Goal: Check status: Check status

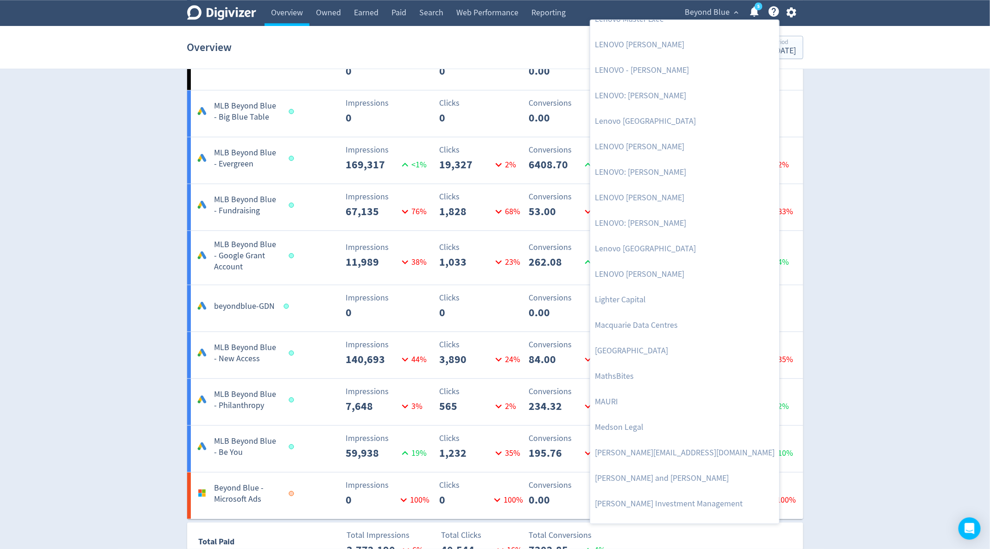
scroll to position [1328, 0]
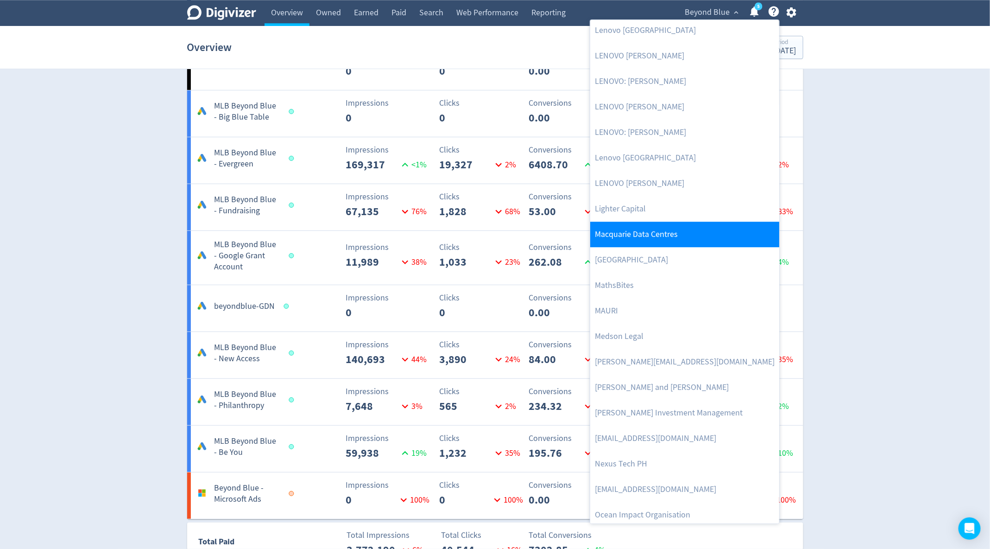
click at [653, 238] on link "Macquarie Data Centres" at bounding box center [684, 234] width 189 height 25
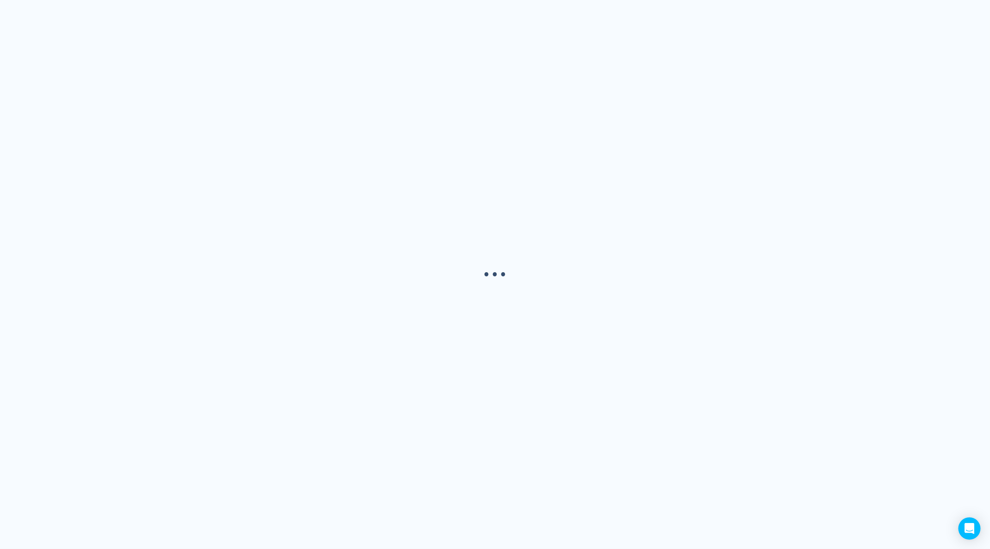
scroll to position [0, 0]
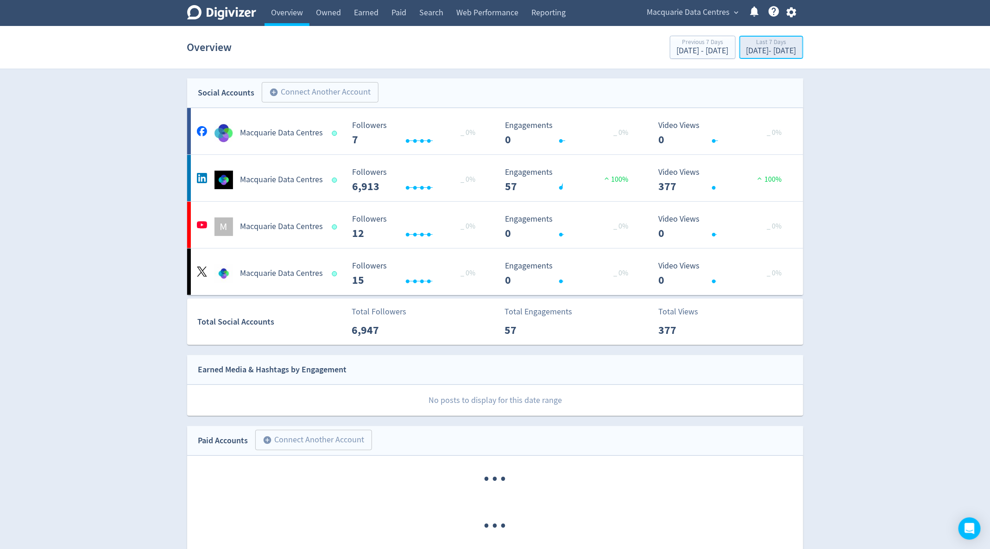
click at [775, 49] on div "[DATE] - [DATE]" at bounding box center [772, 51] width 50 height 8
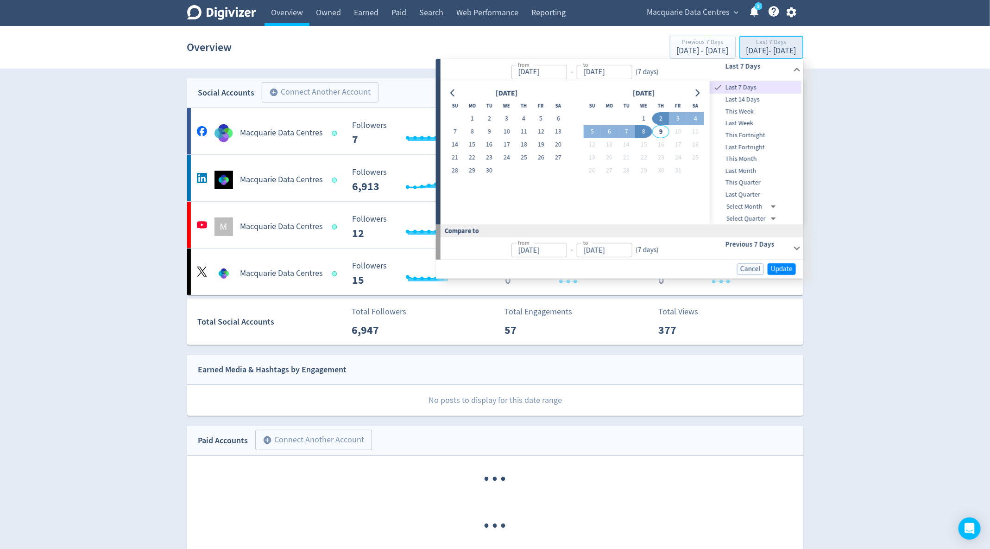
type input "[DATE]"
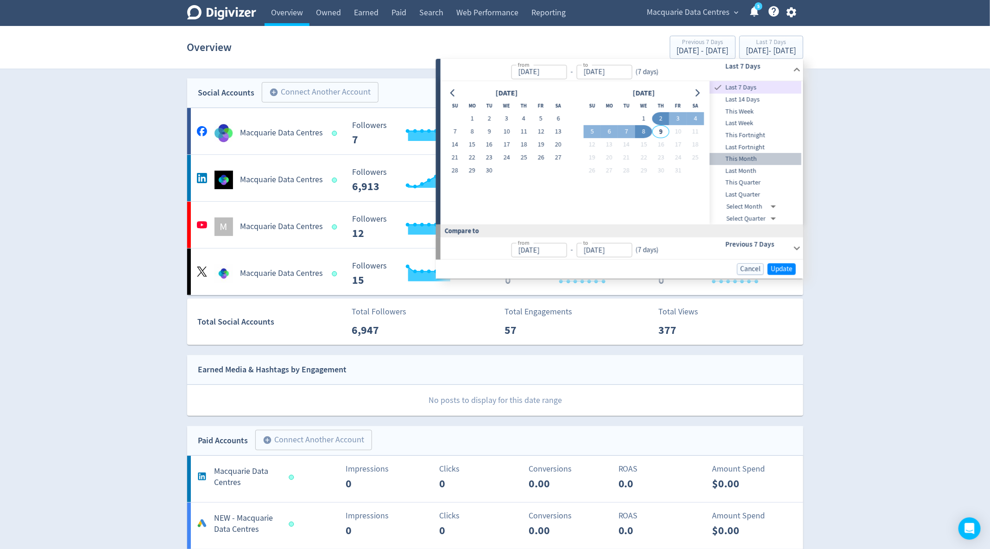
click at [757, 160] on span "This Month" at bounding box center [756, 159] width 92 height 10
type input "[DATE]"
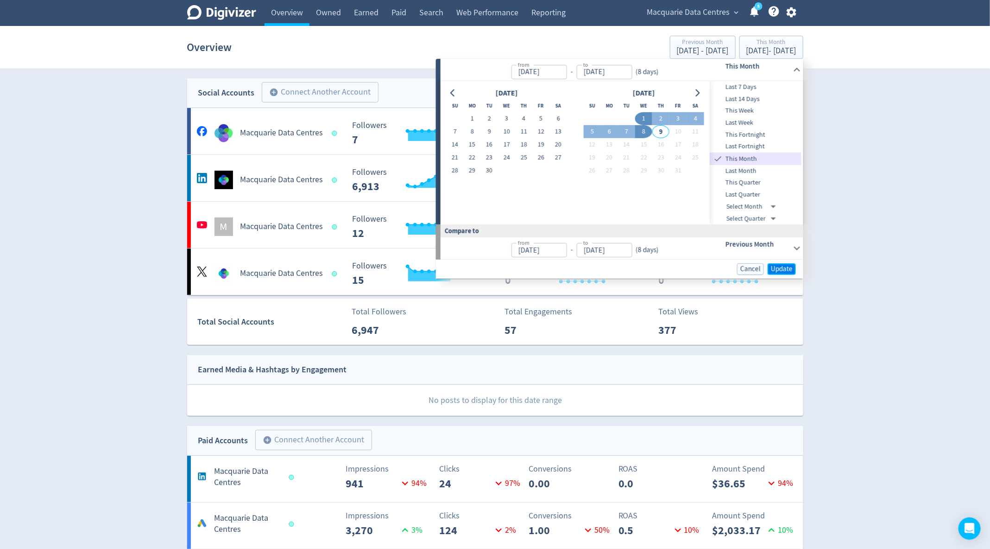
click at [792, 268] on span "Update" at bounding box center [782, 269] width 22 height 7
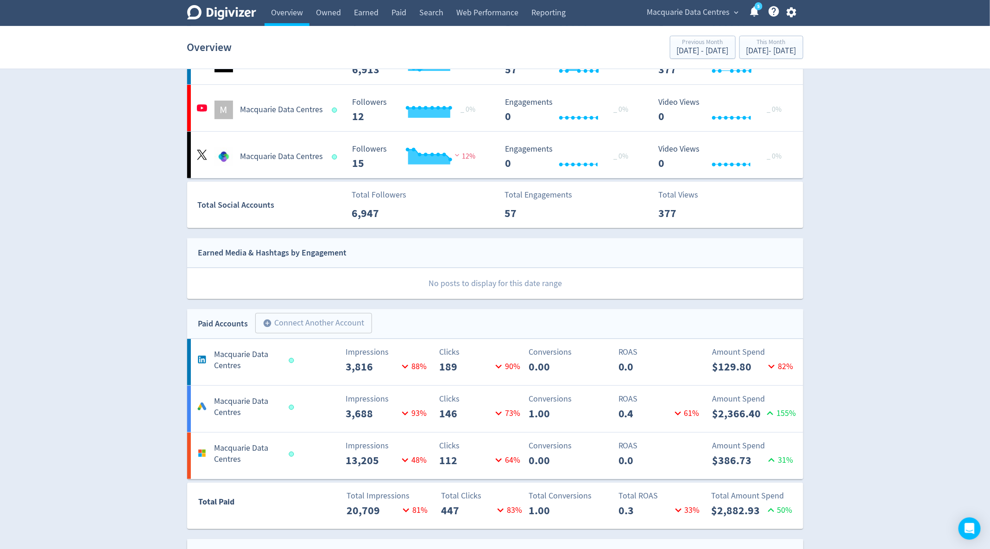
scroll to position [120, 0]
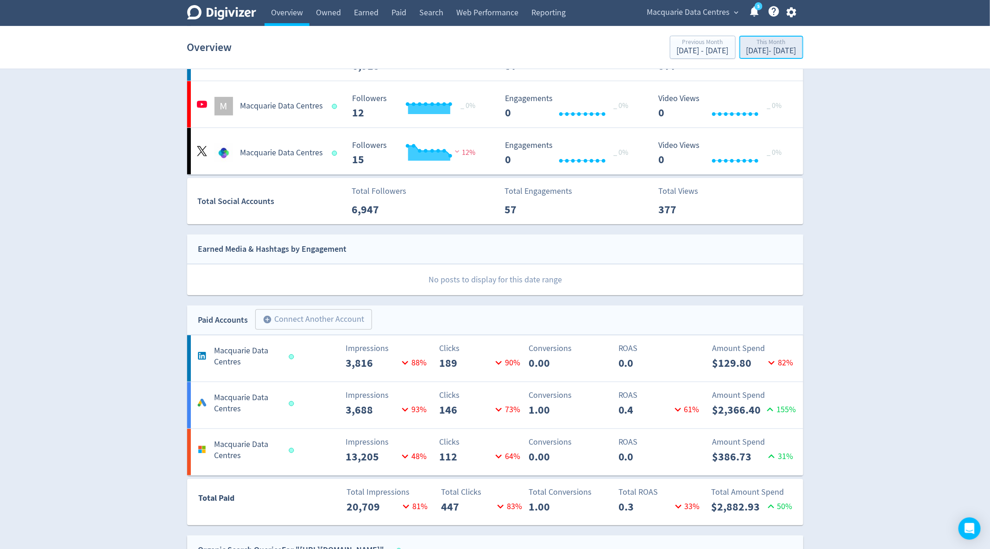
click at [755, 50] on div "[DATE] - [DATE]" at bounding box center [772, 51] width 50 height 8
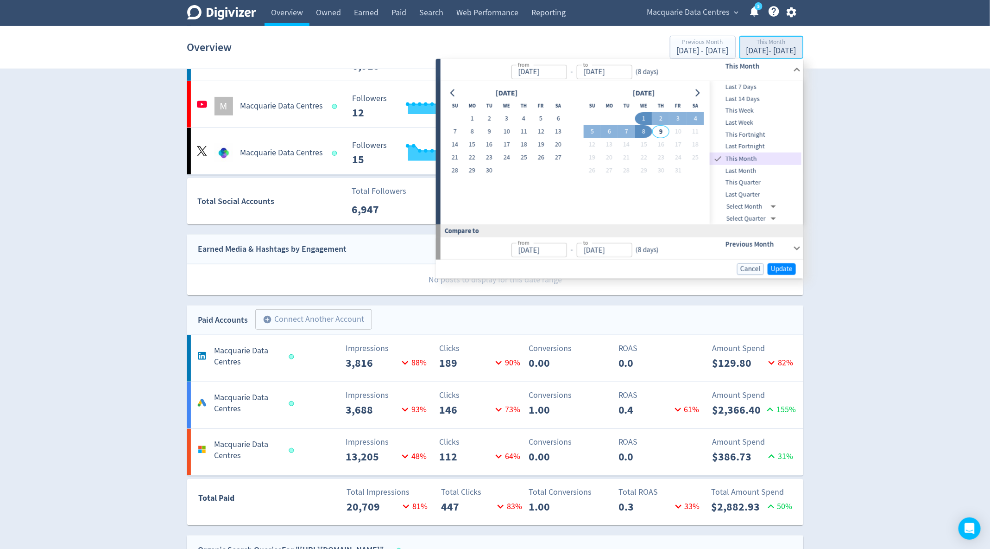
type input "[DATE]"
click at [455, 172] on button "28" at bounding box center [454, 170] width 17 height 13
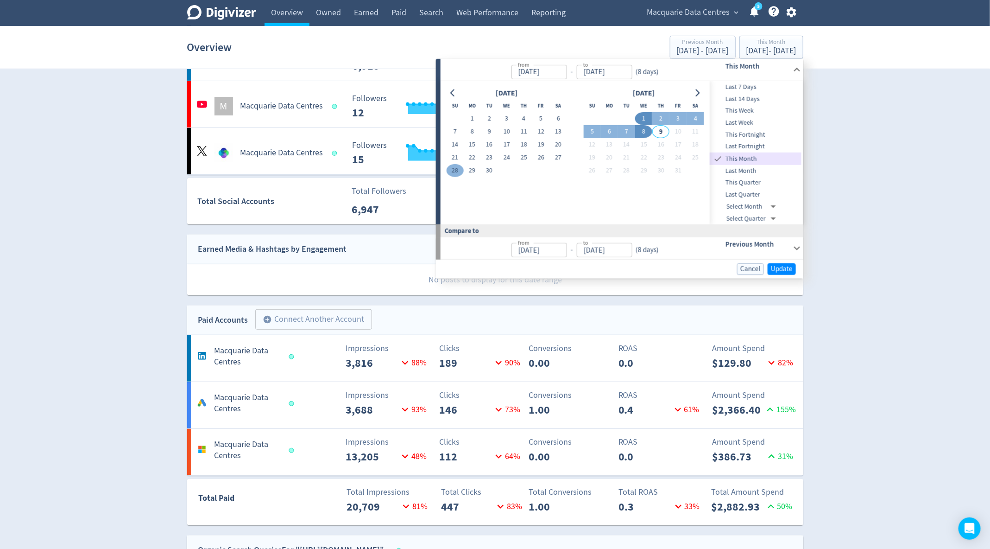
type input "[DATE]"
click at [642, 129] on button "8" at bounding box center [643, 131] width 17 height 13
type input "[DATE]"
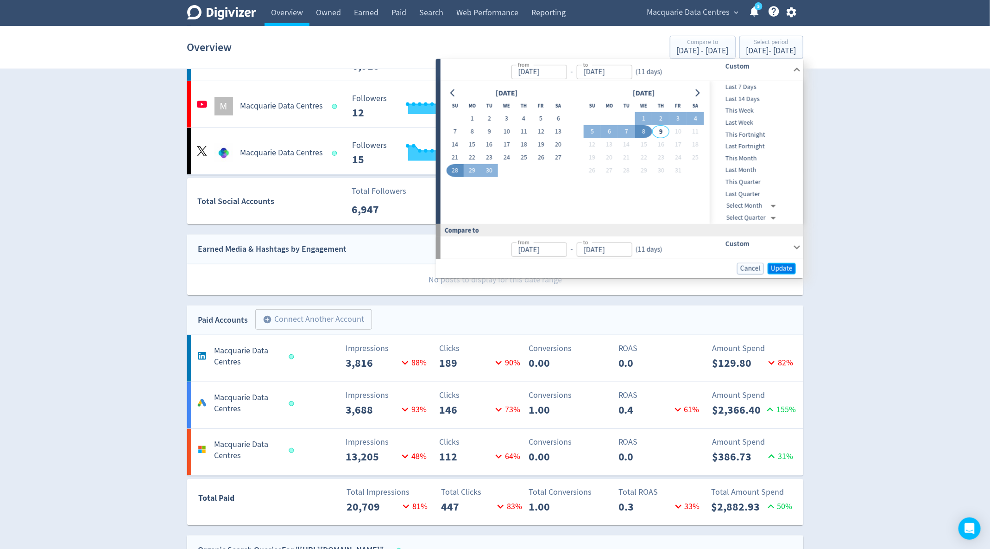
click at [785, 268] on span "Update" at bounding box center [782, 268] width 22 height 7
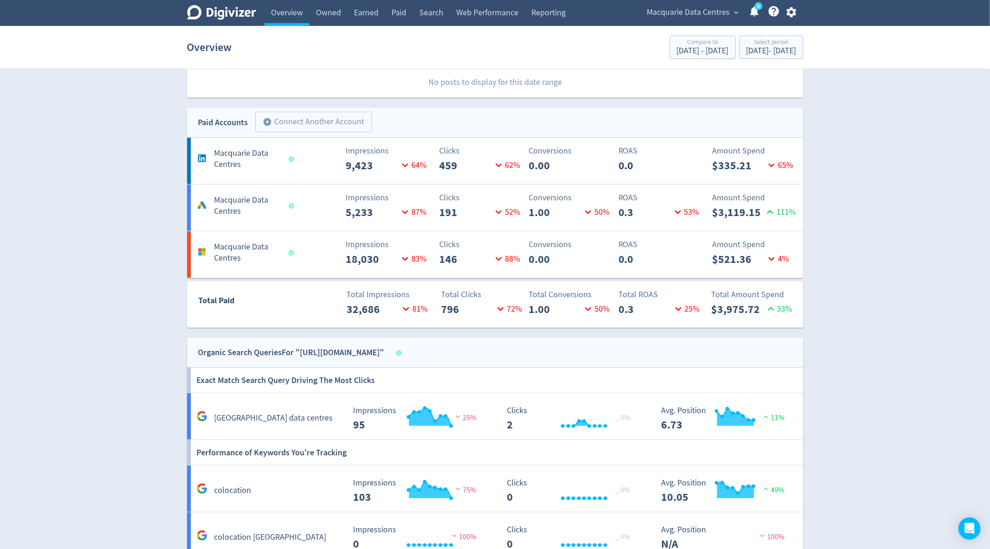
scroll to position [320, 0]
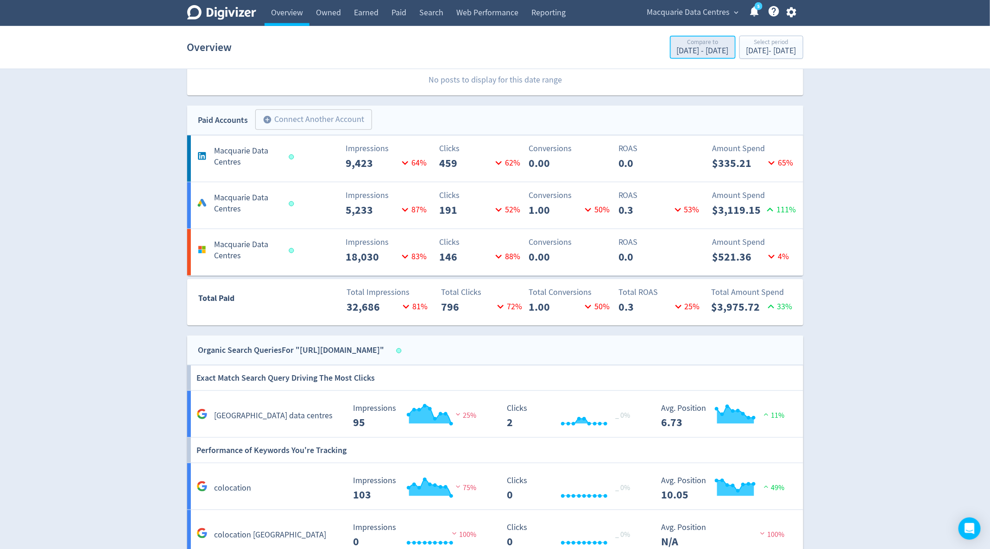
click at [677, 51] on div "[DATE] - [DATE]" at bounding box center [703, 51] width 52 height 8
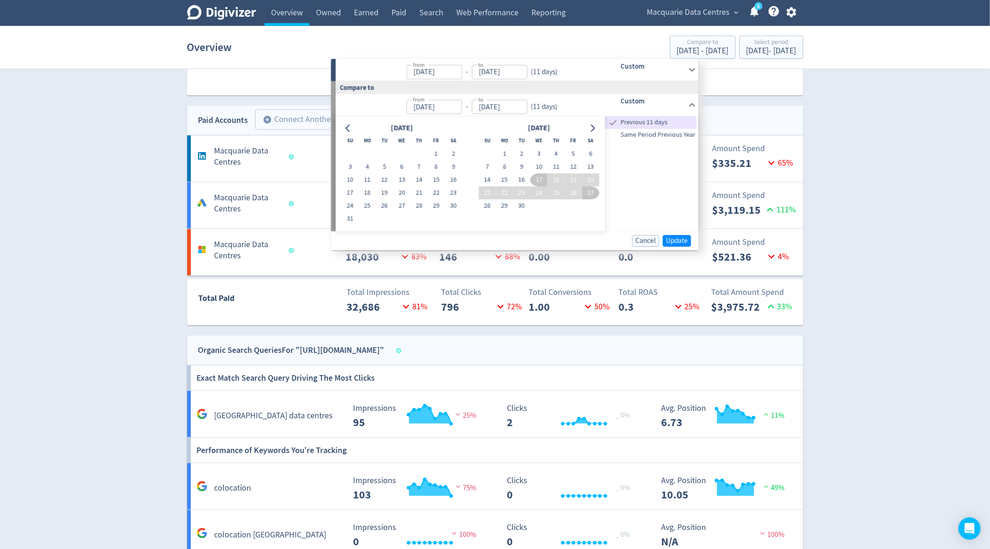
click at [639, 135] on span "Same Period Previous Year" at bounding box center [651, 135] width 92 height 10
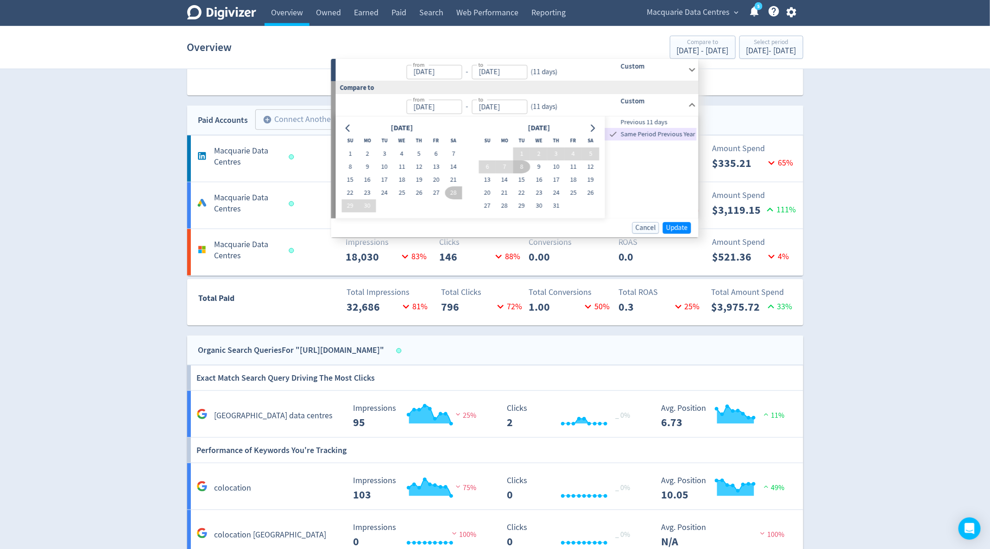
type input "[DATE]"
click at [677, 47] on div "[DATE] - [DATE]" at bounding box center [703, 51] width 52 height 8
click at [349, 129] on icon "Go to previous month" at bounding box center [348, 127] width 7 height 7
click at [401, 206] on button "28" at bounding box center [401, 205] width 17 height 13
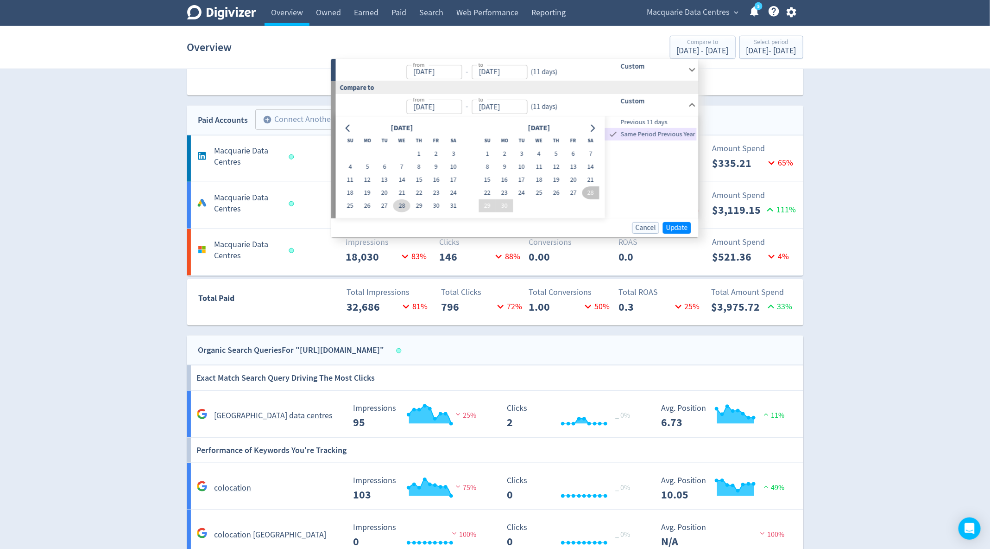
type input "[DATE]"
click at [483, 166] on button "8" at bounding box center [487, 166] width 17 height 13
type input "[DATE]"
click at [670, 229] on span "Update" at bounding box center [677, 227] width 22 height 7
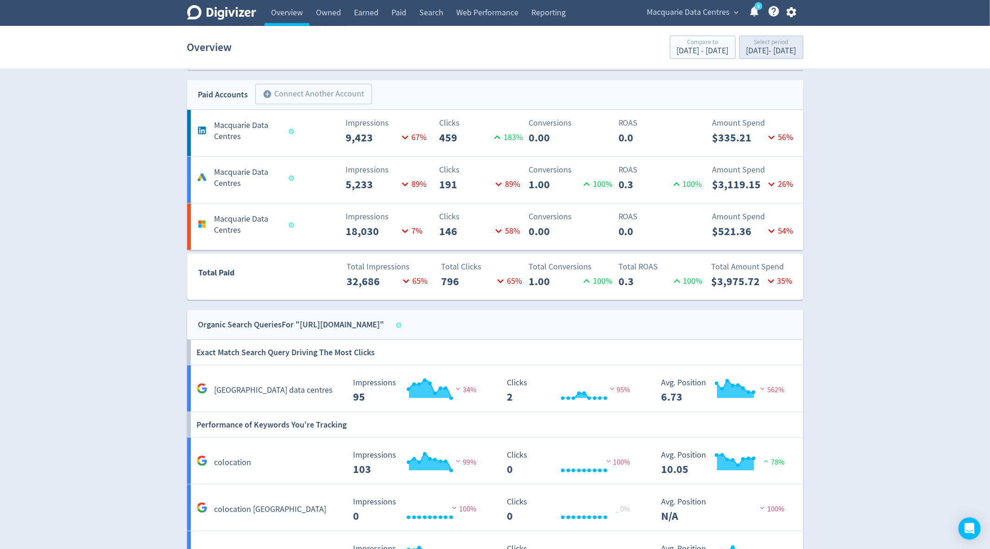
scroll to position [344, 0]
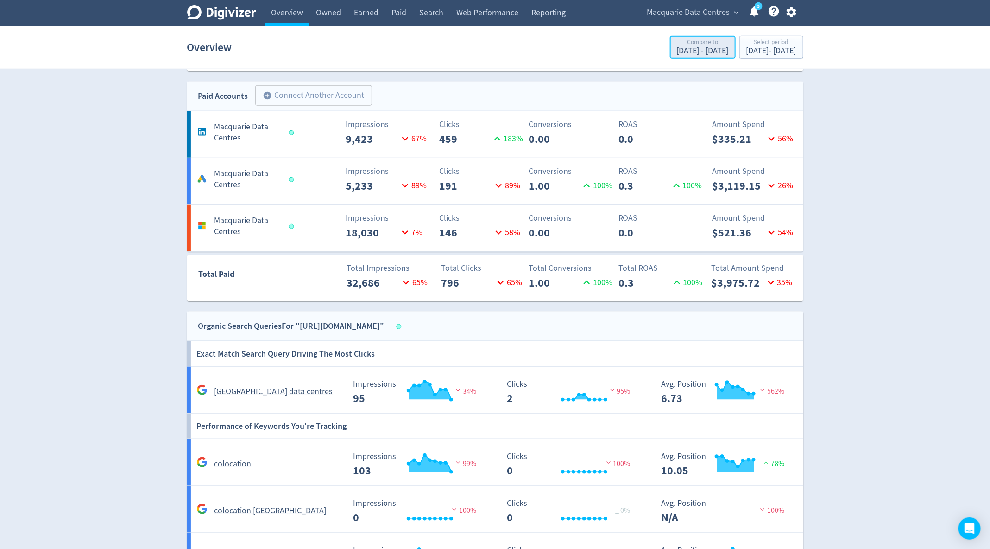
click at [677, 50] on div "[DATE] - [DATE]" at bounding box center [703, 51] width 52 height 8
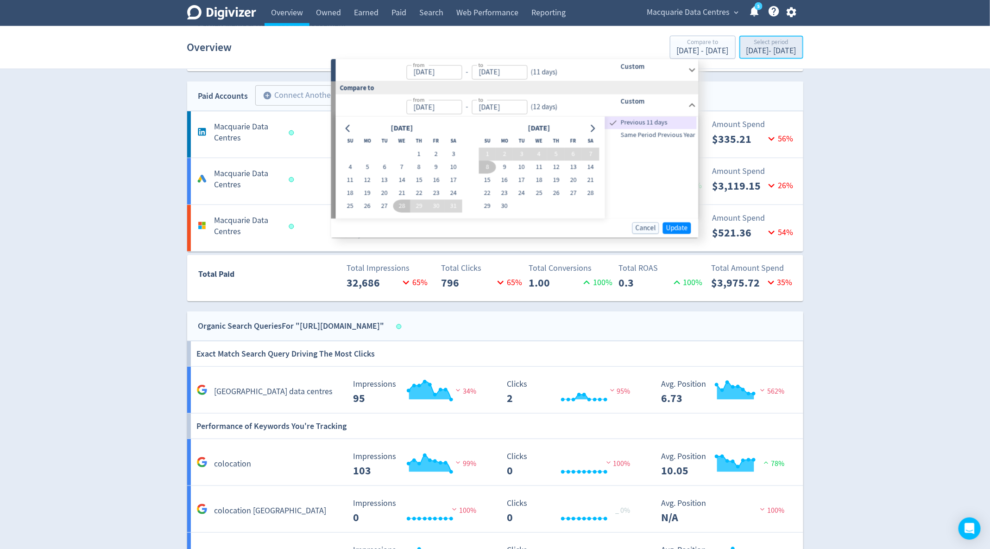
click at [767, 49] on div "[DATE] - [DATE]" at bounding box center [772, 51] width 50 height 8
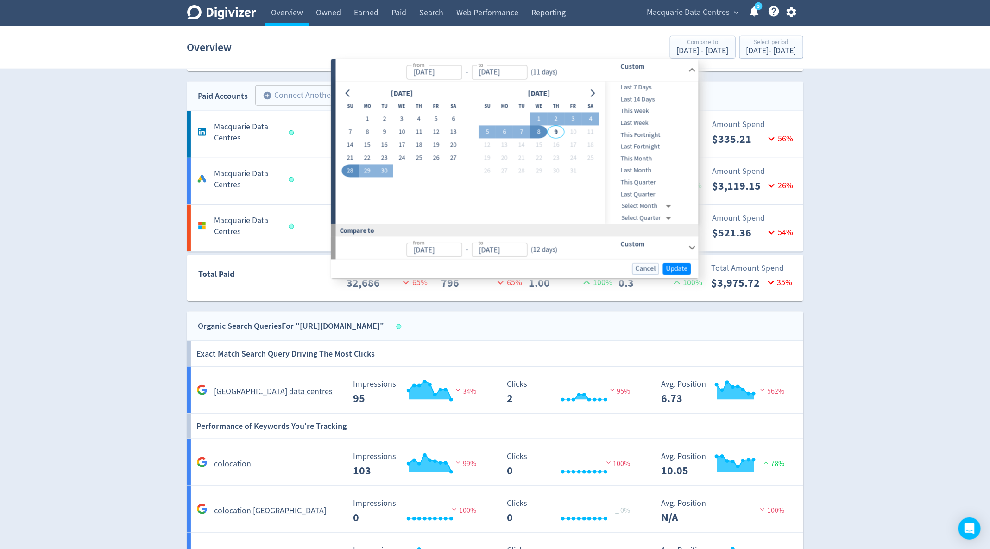
click at [656, 101] on span "Last 14 Days" at bounding box center [651, 99] width 92 height 10
type input "[DATE]"
click at [671, 266] on span "Update" at bounding box center [677, 269] width 22 height 7
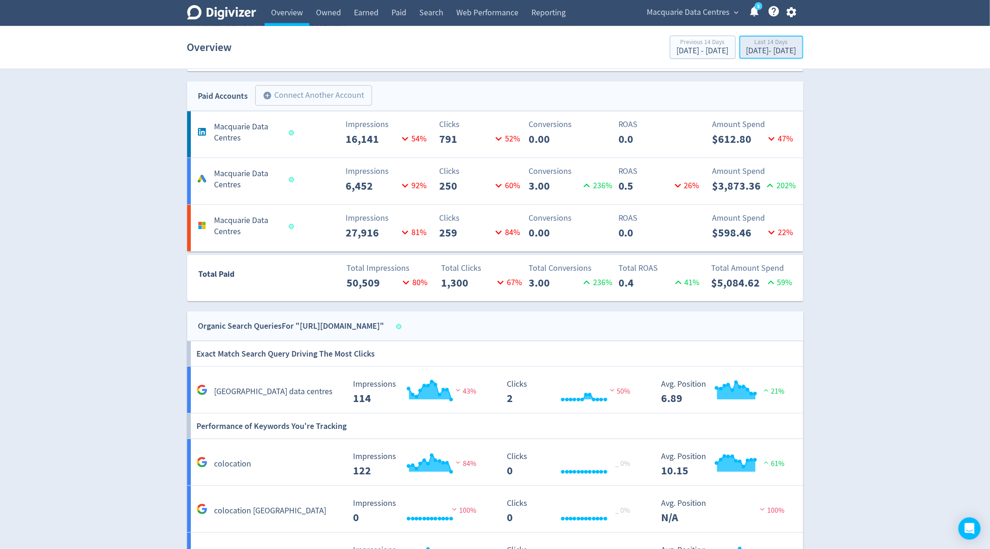
click at [755, 50] on div "[DATE] - [DATE]" at bounding box center [772, 51] width 50 height 8
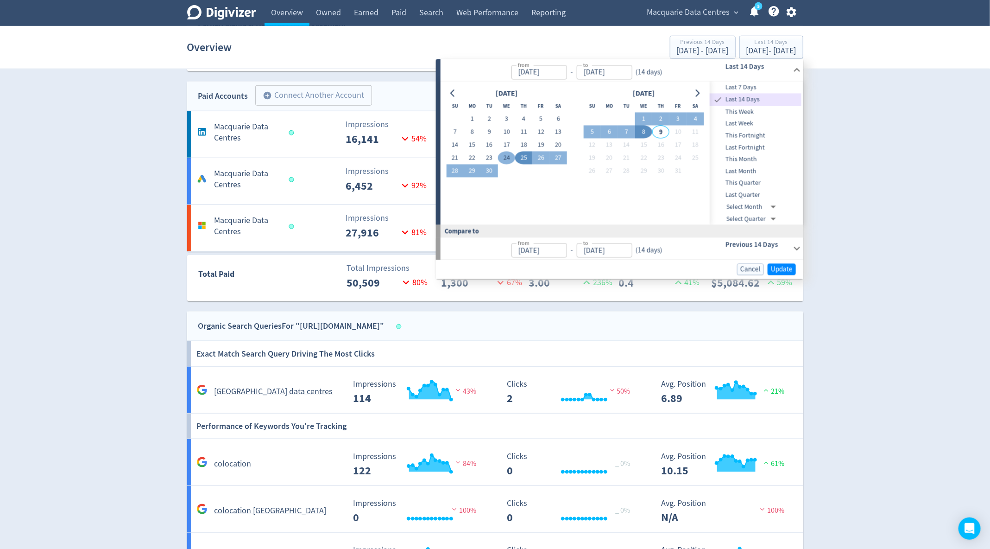
click at [509, 157] on button "24" at bounding box center [506, 158] width 17 height 13
type input "[DATE]"
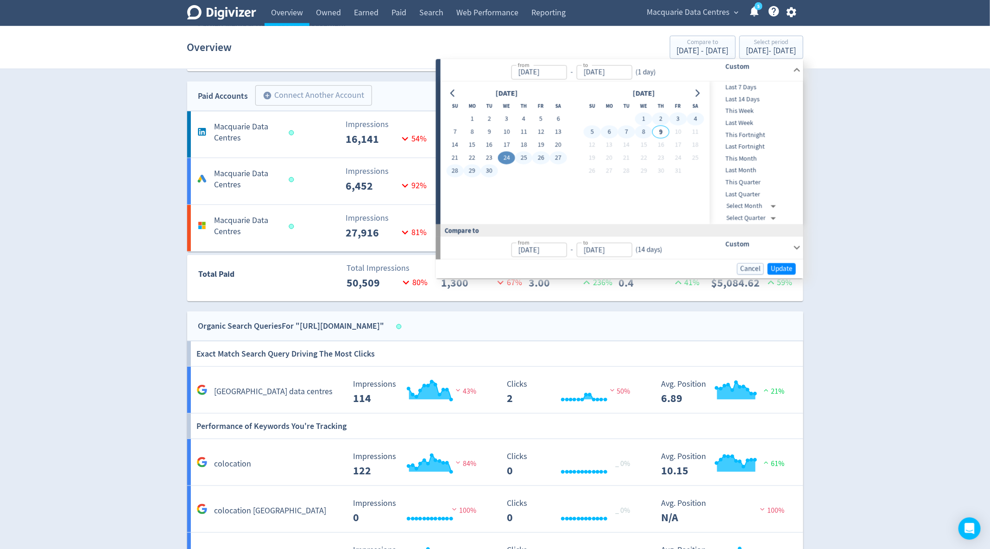
click at [645, 132] on button "8" at bounding box center [643, 132] width 17 height 13
type input "[DATE]"
click at [783, 267] on span "Update" at bounding box center [782, 268] width 22 height 7
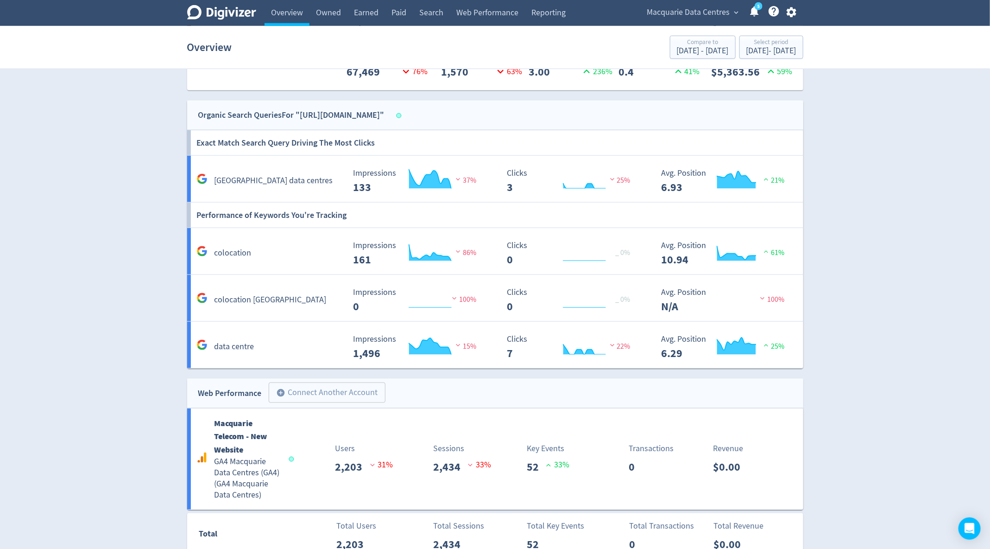
scroll to position [604, 0]
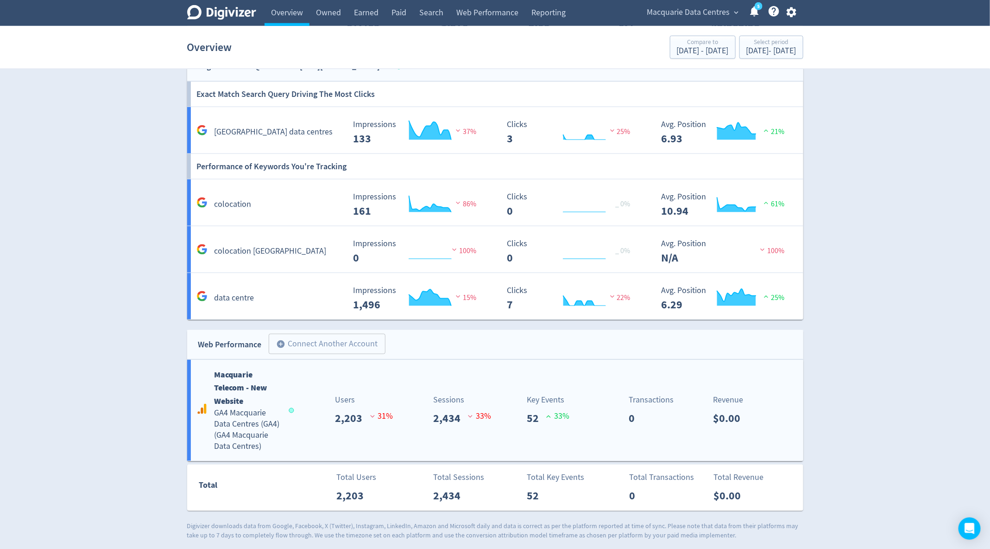
click at [556, 417] on p "33 %" at bounding box center [557, 416] width 23 height 13
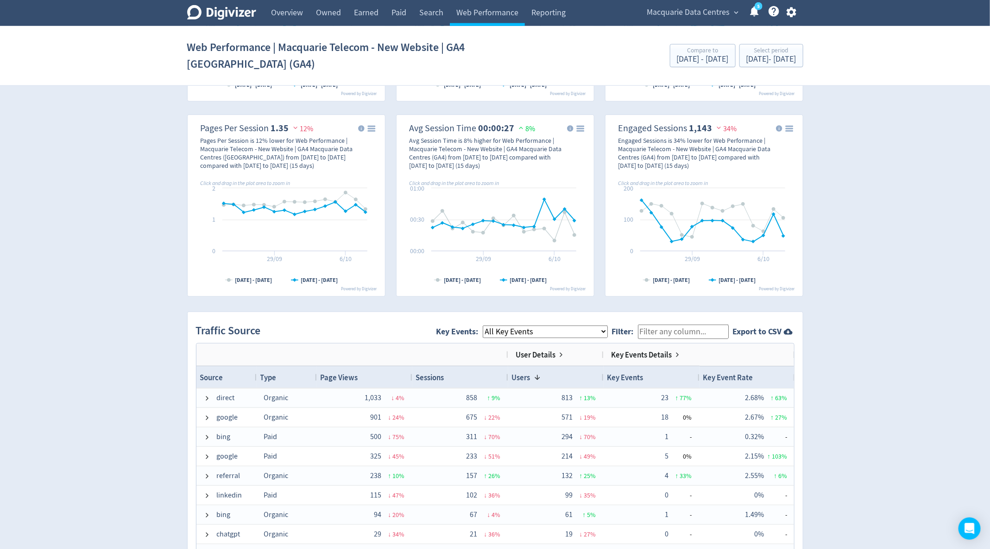
scroll to position [455, 0]
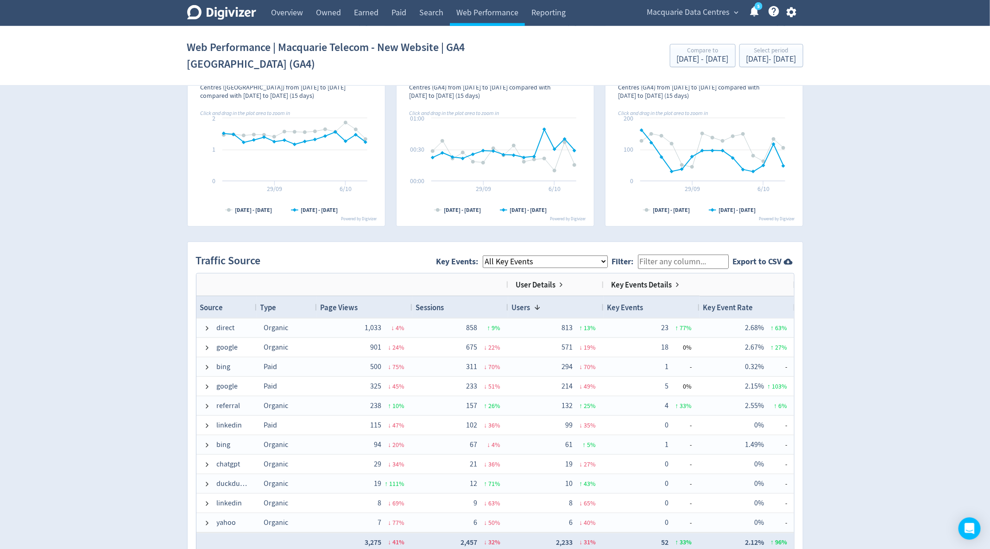
click at [560, 262] on select "All Key Events eCommerce book_a_tour_form pdf_download contact_us_form mailto: …" at bounding box center [545, 261] width 125 height 13
select select "book_a_tour_form"
click at [490, 255] on select "All Key Events eCommerce book_a_tour_form pdf_download contact_us_form mailto: …" at bounding box center [545, 261] width 125 height 13
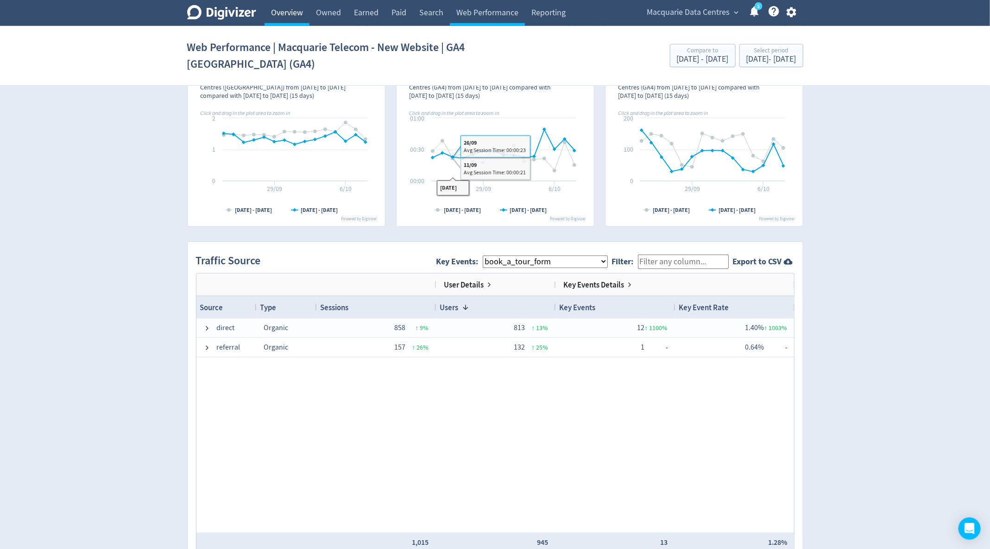
click at [291, 14] on link "Overview" at bounding box center [287, 13] width 45 height 26
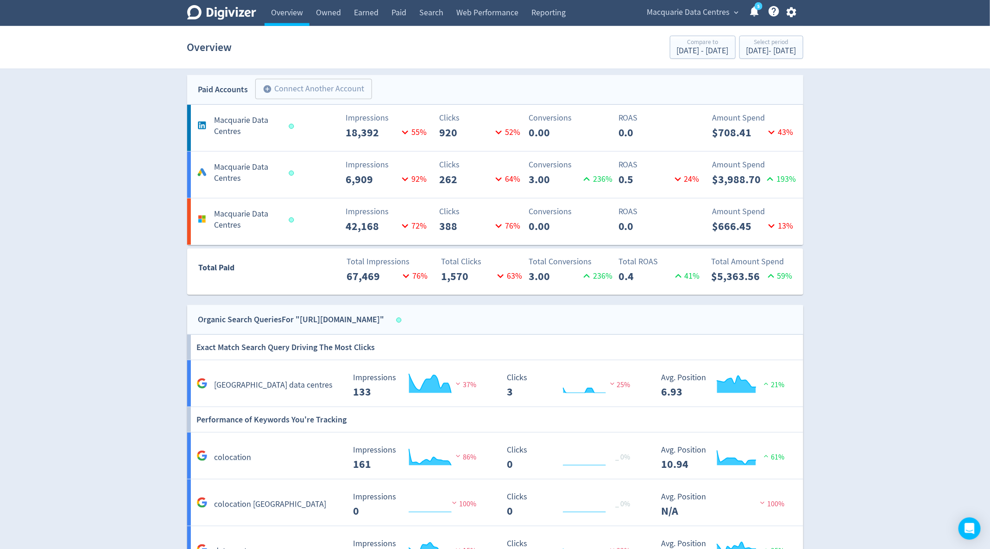
scroll to position [604, 0]
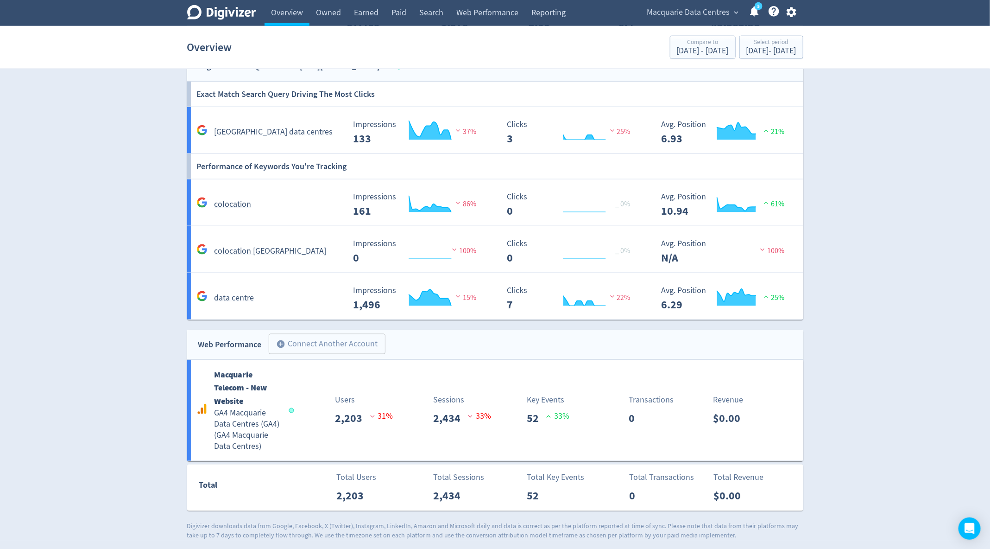
click at [708, 11] on span "Macquarie Data Centres" at bounding box center [688, 12] width 83 height 15
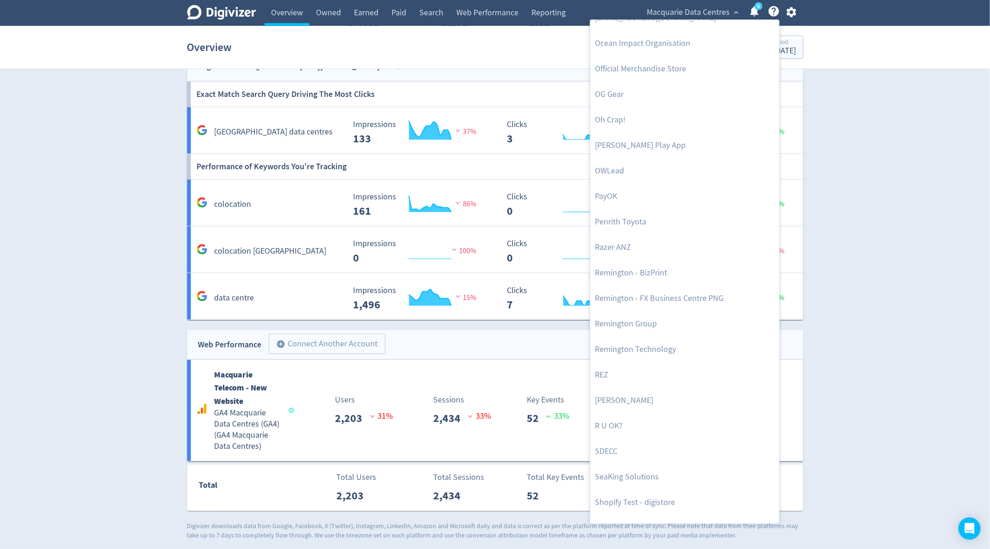
scroll to position [1929, 0]
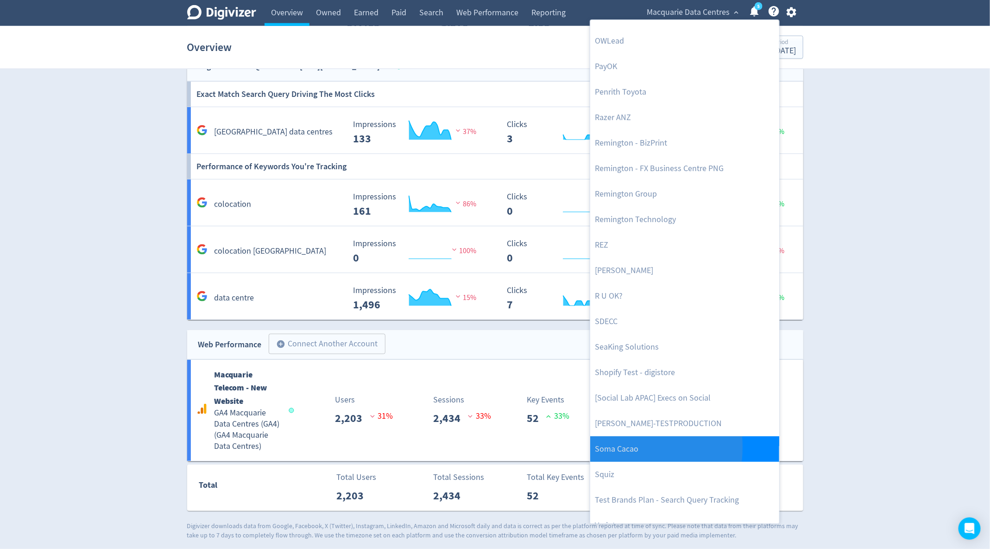
click at [605, 445] on link "Soma Cacao" at bounding box center [684, 448] width 189 height 25
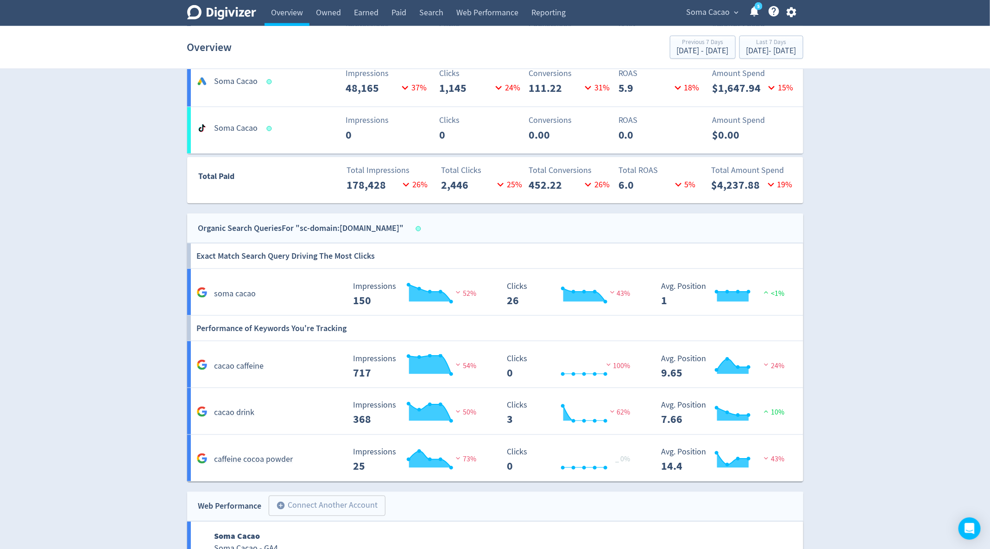
scroll to position [440, 0]
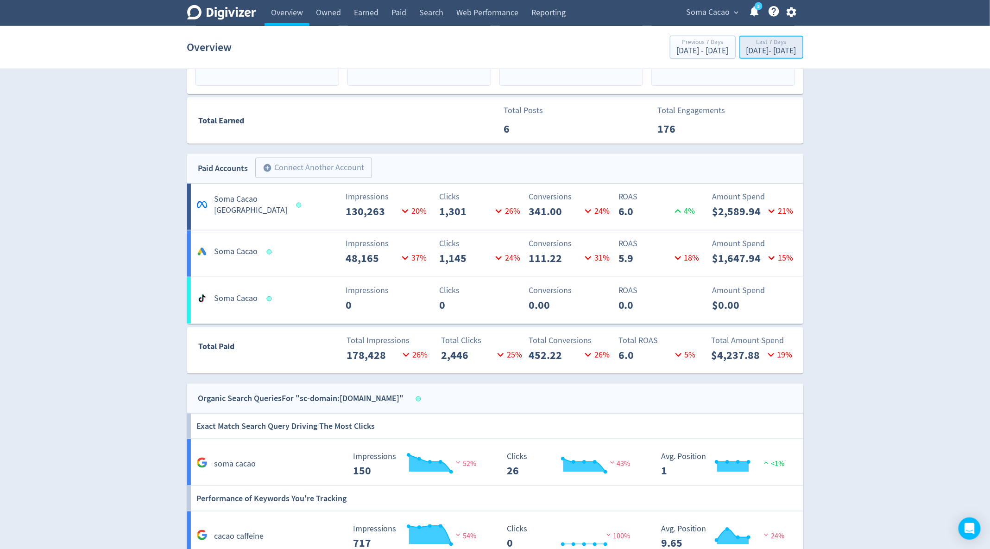
click at [771, 49] on div "[DATE] - [DATE]" at bounding box center [772, 51] width 50 height 8
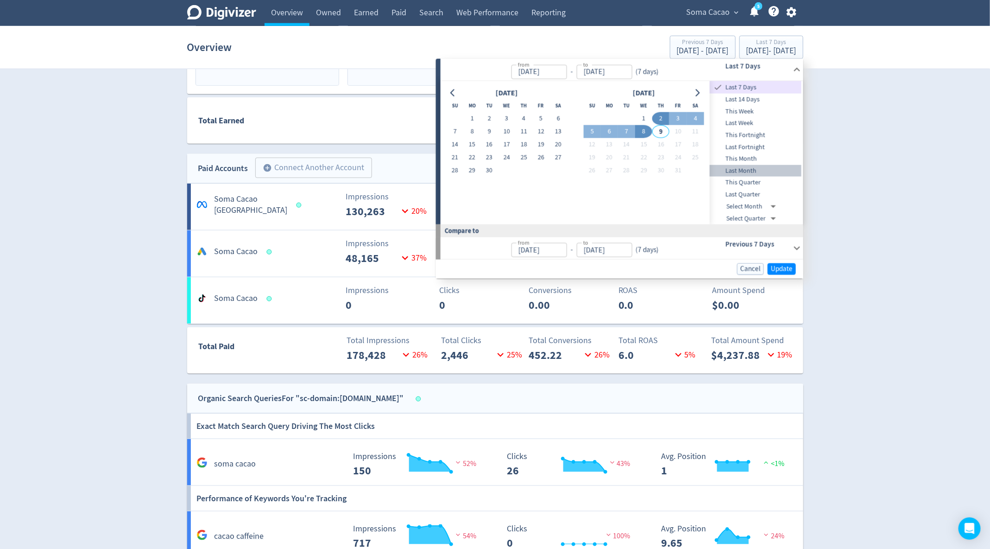
click at [757, 167] on span "Last Month" at bounding box center [756, 171] width 92 height 10
type input "[DATE]"
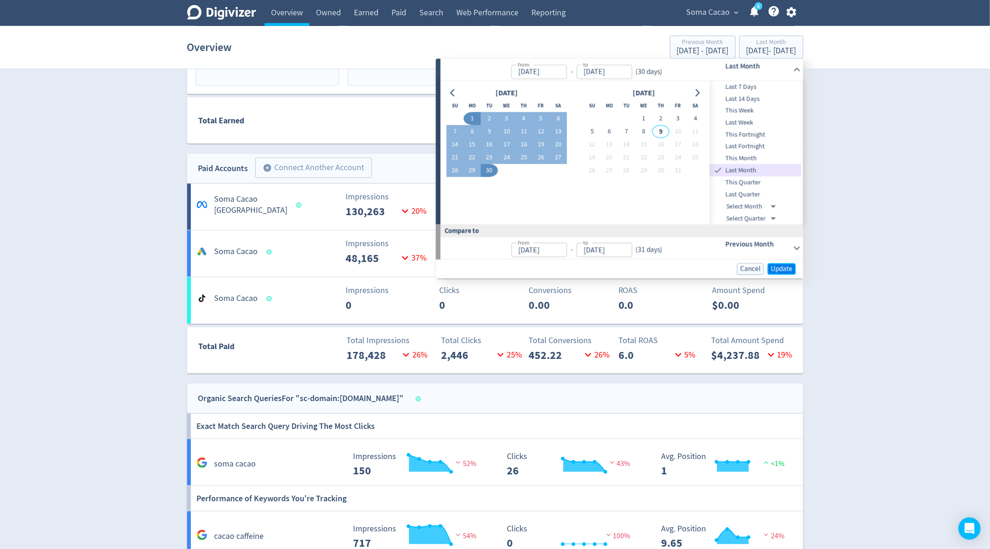
click at [775, 271] on span "Update" at bounding box center [782, 269] width 22 height 7
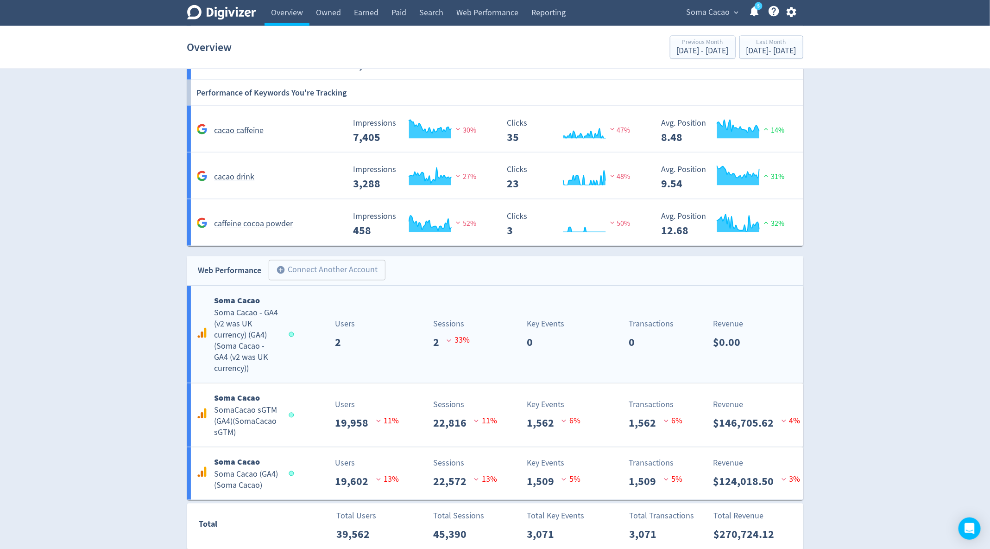
scroll to position [883, 0]
